Goal: Task Accomplishment & Management: Use online tool/utility

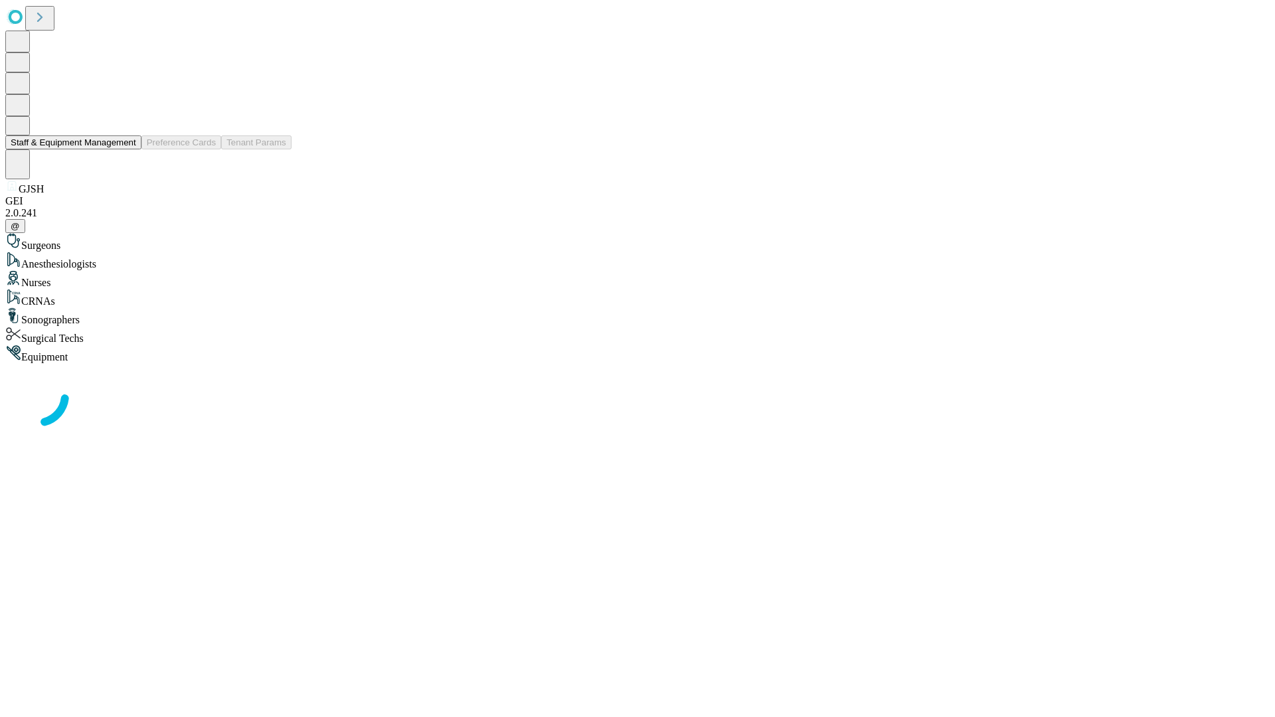
click at [127, 149] on button "Staff & Equipment Management" at bounding box center [73, 142] width 136 height 14
